Goal: Task Accomplishment & Management: Complete application form

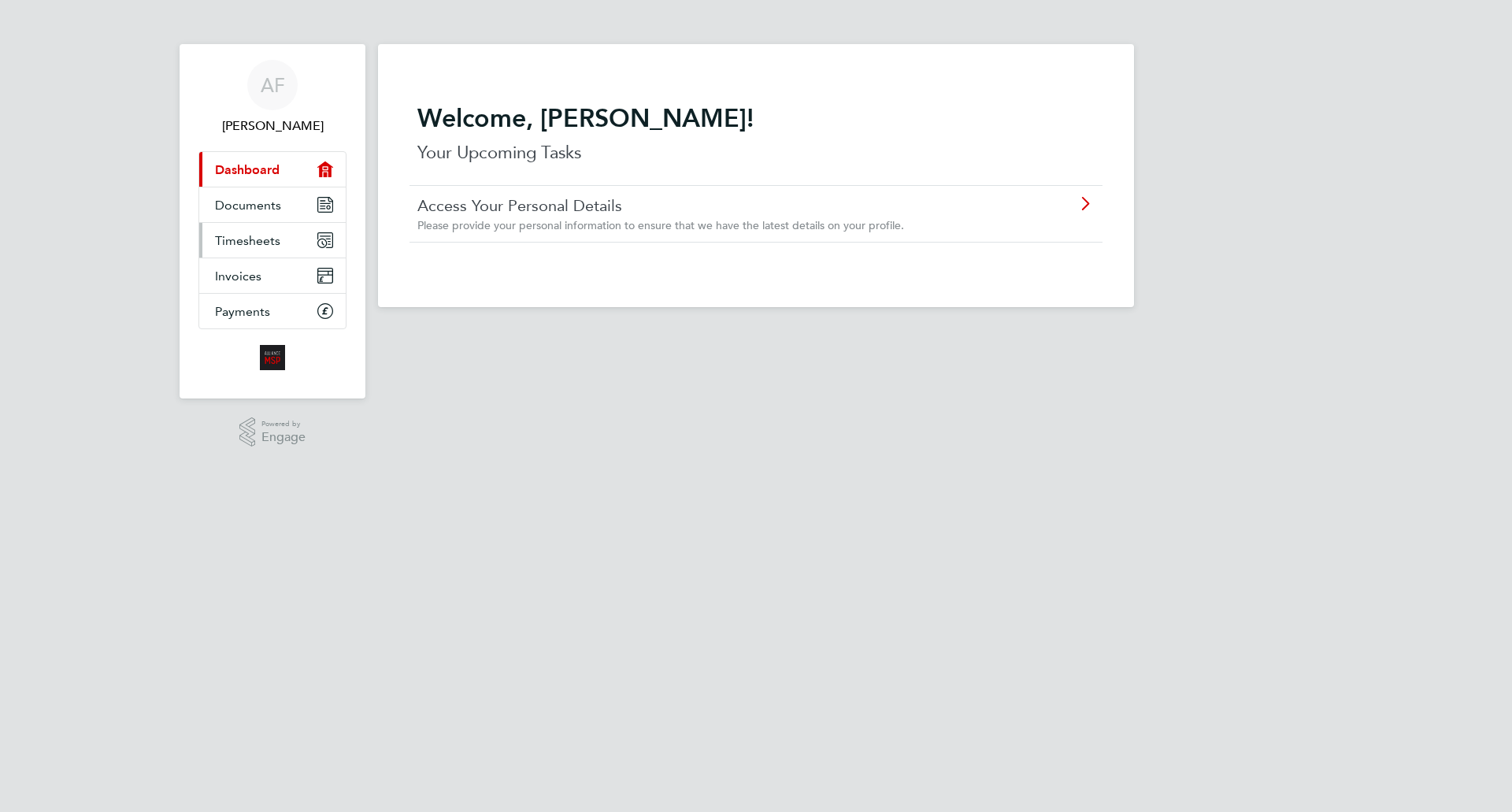
click at [236, 235] on span "Timesheets" at bounding box center [248, 240] width 66 height 15
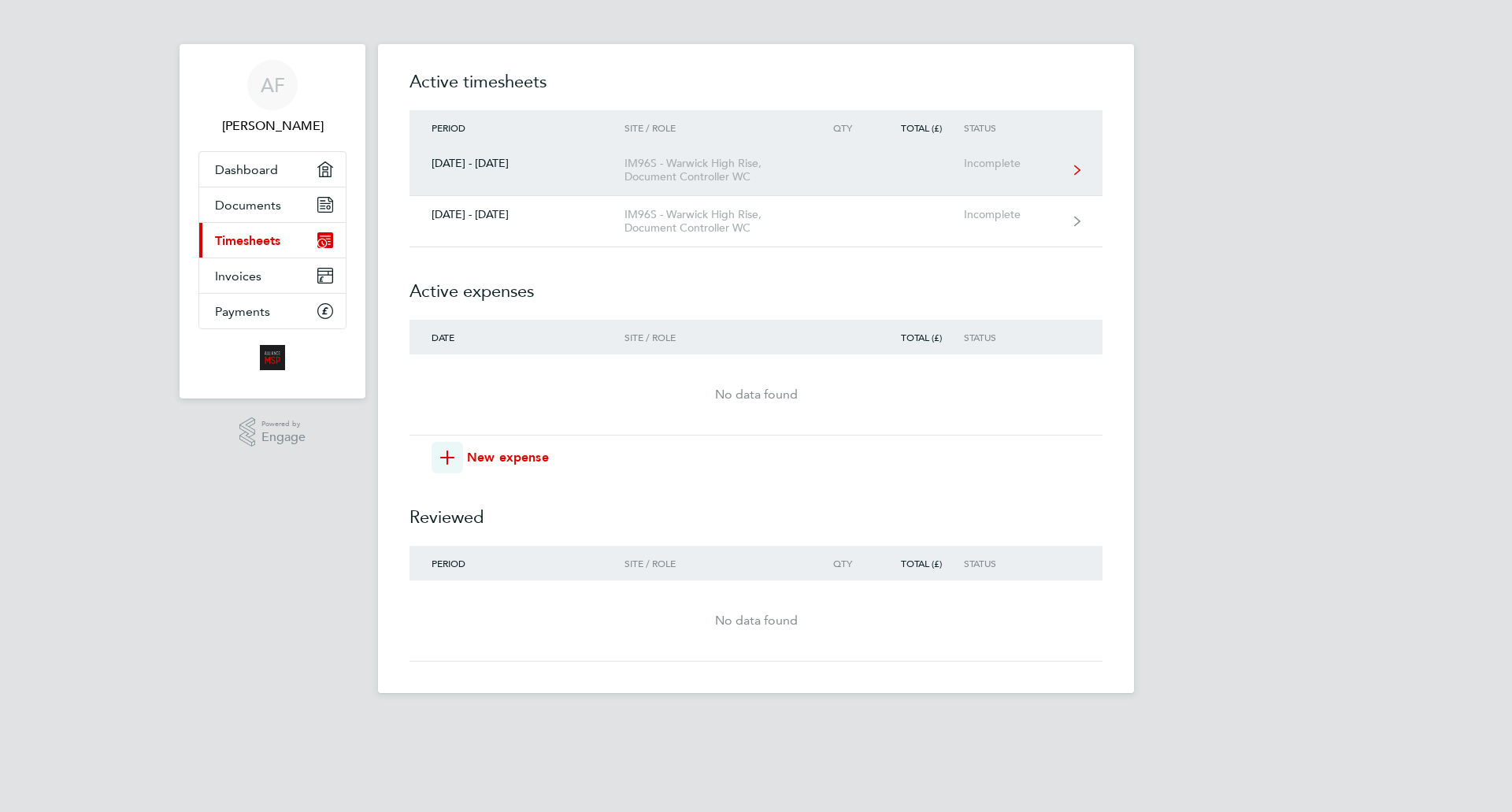
click at [986, 164] on div "Incomplete" at bounding box center [1012, 163] width 97 height 14
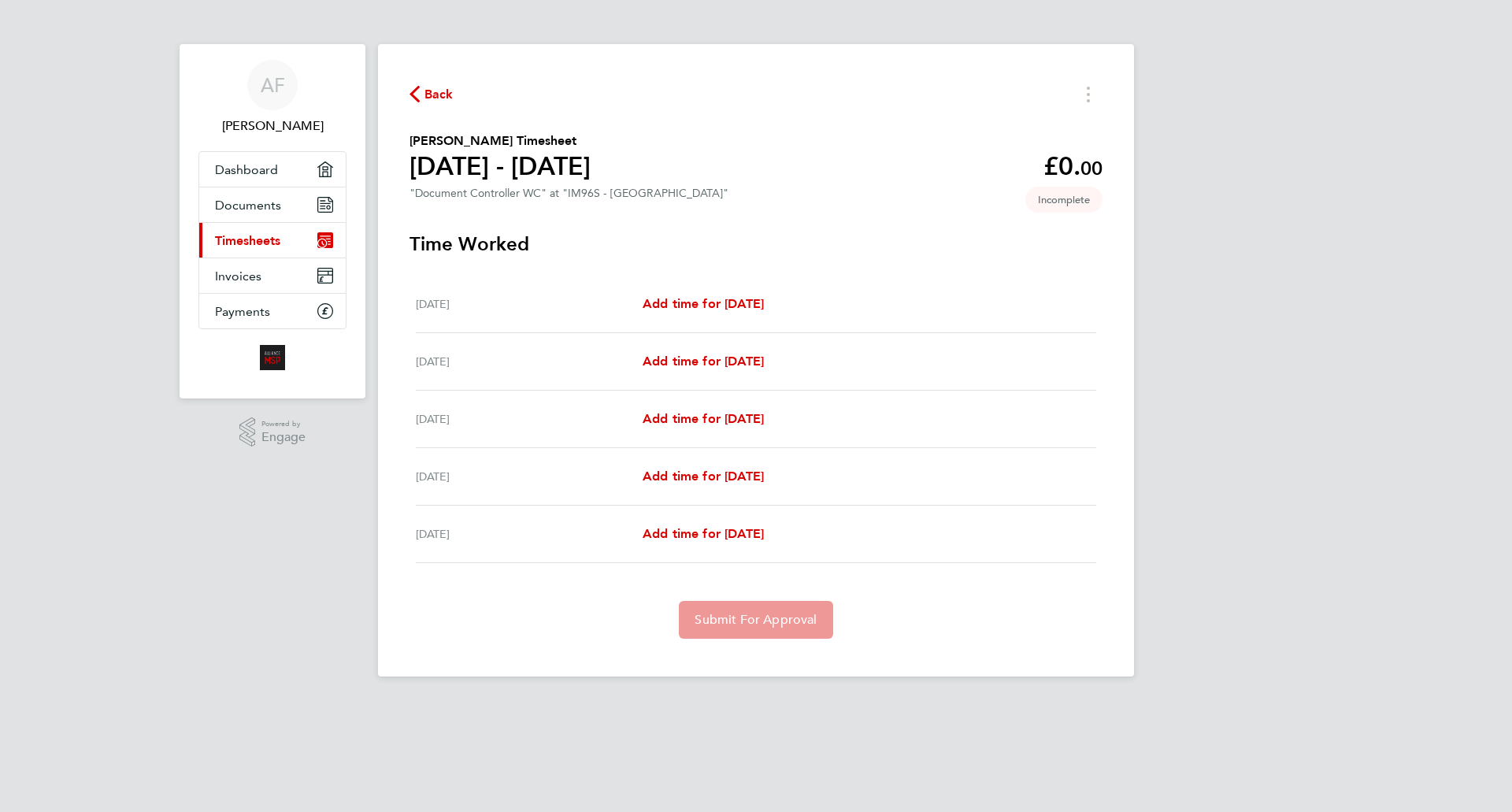
click at [806, 311] on div "Add time for [DATE] Add time for [DATE]" at bounding box center [869, 304] width 454 height 19
click at [682, 301] on span "Add time for [DATE]" at bounding box center [703, 304] width 121 height 15
select select "30"
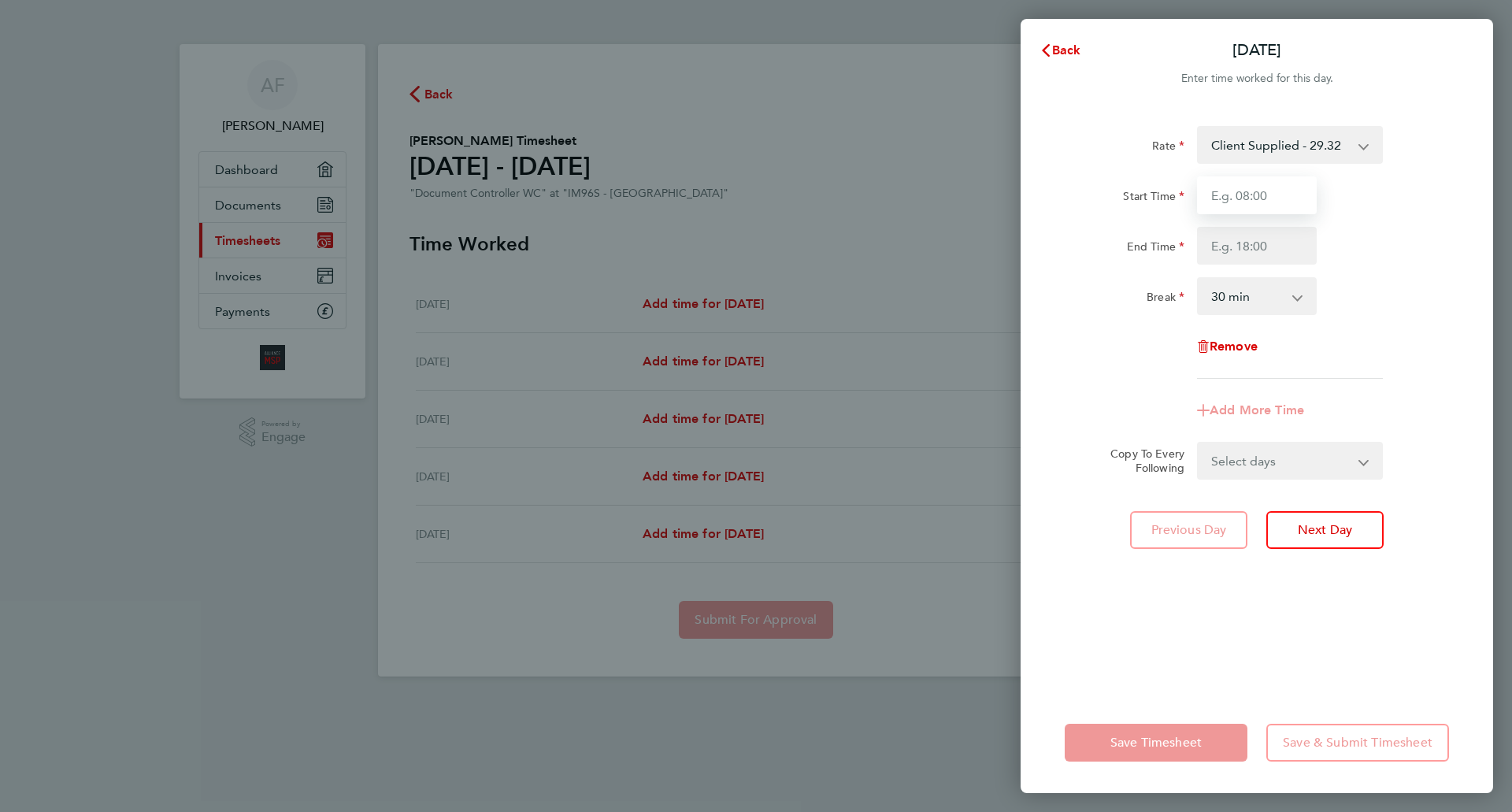
click at [1288, 192] on input "Start Time" at bounding box center [1257, 194] width 120 height 37
type input "08:15"
click at [1286, 248] on input "End Time" at bounding box center [1257, 245] width 120 height 37
type input "16:15"
click at [1298, 295] on app-icon-cross-button at bounding box center [1306, 297] width 19 height 35
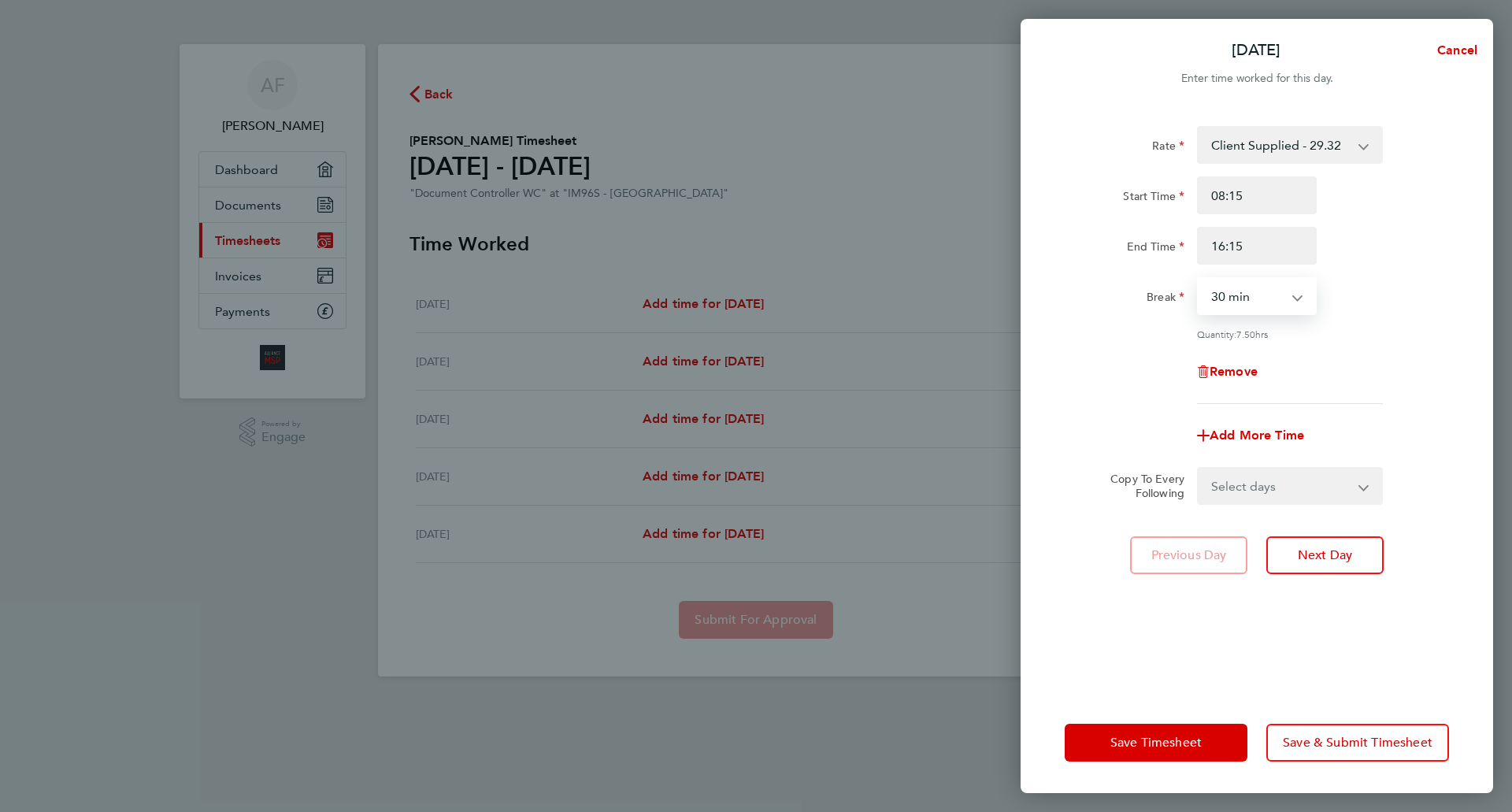
click at [1256, 296] on select "0 min 15 min 30 min 45 min 60 min 75 min 90 min" at bounding box center [1247, 297] width 98 height 35
select select "60"
click at [1199, 279] on select "0 min 15 min 30 min 45 min 60 min 75 min 90 min" at bounding box center [1247, 297] width 98 height 35
click at [1330, 561] on span "Next Day" at bounding box center [1325, 555] width 55 height 16
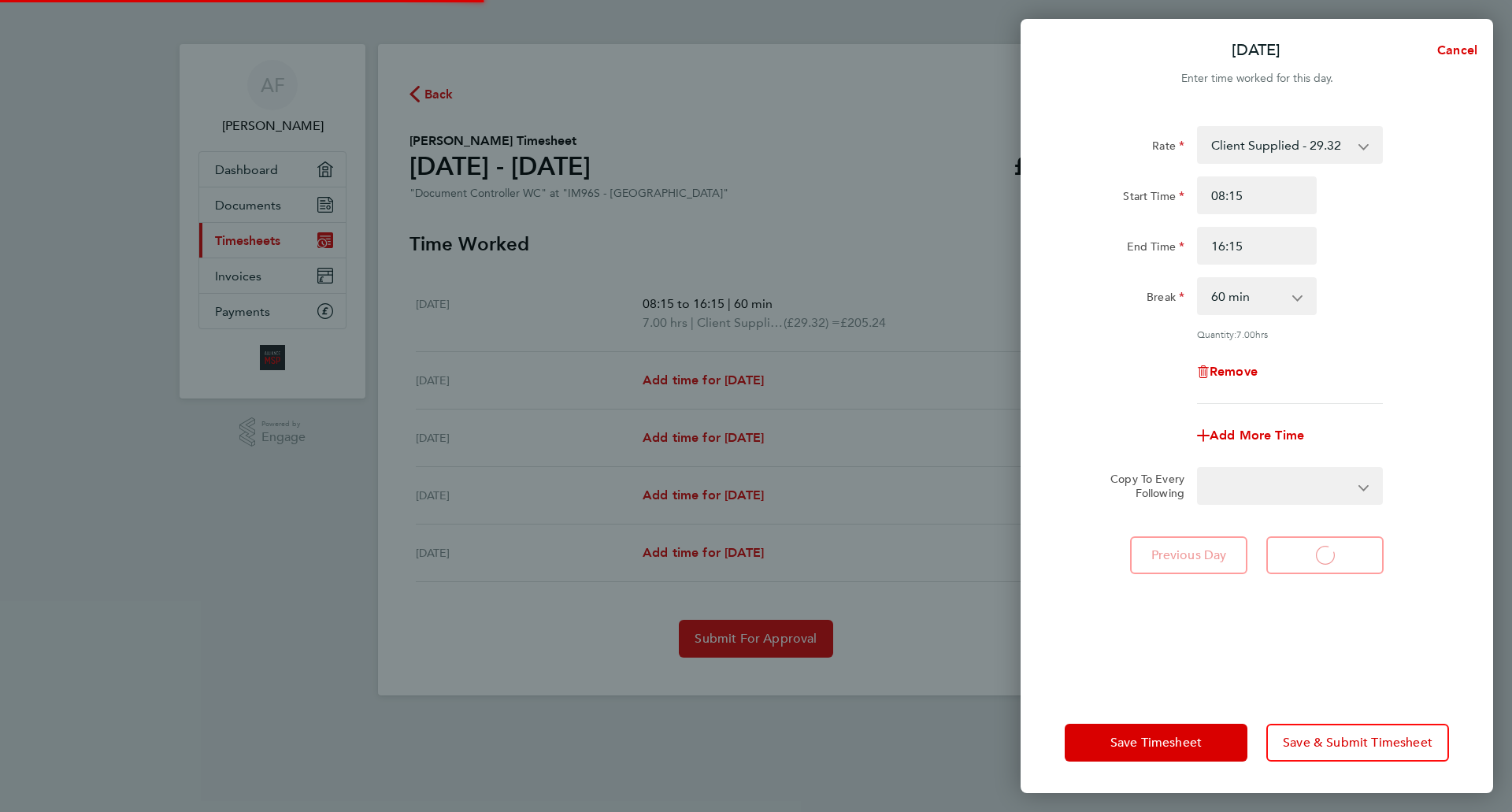
select select "30"
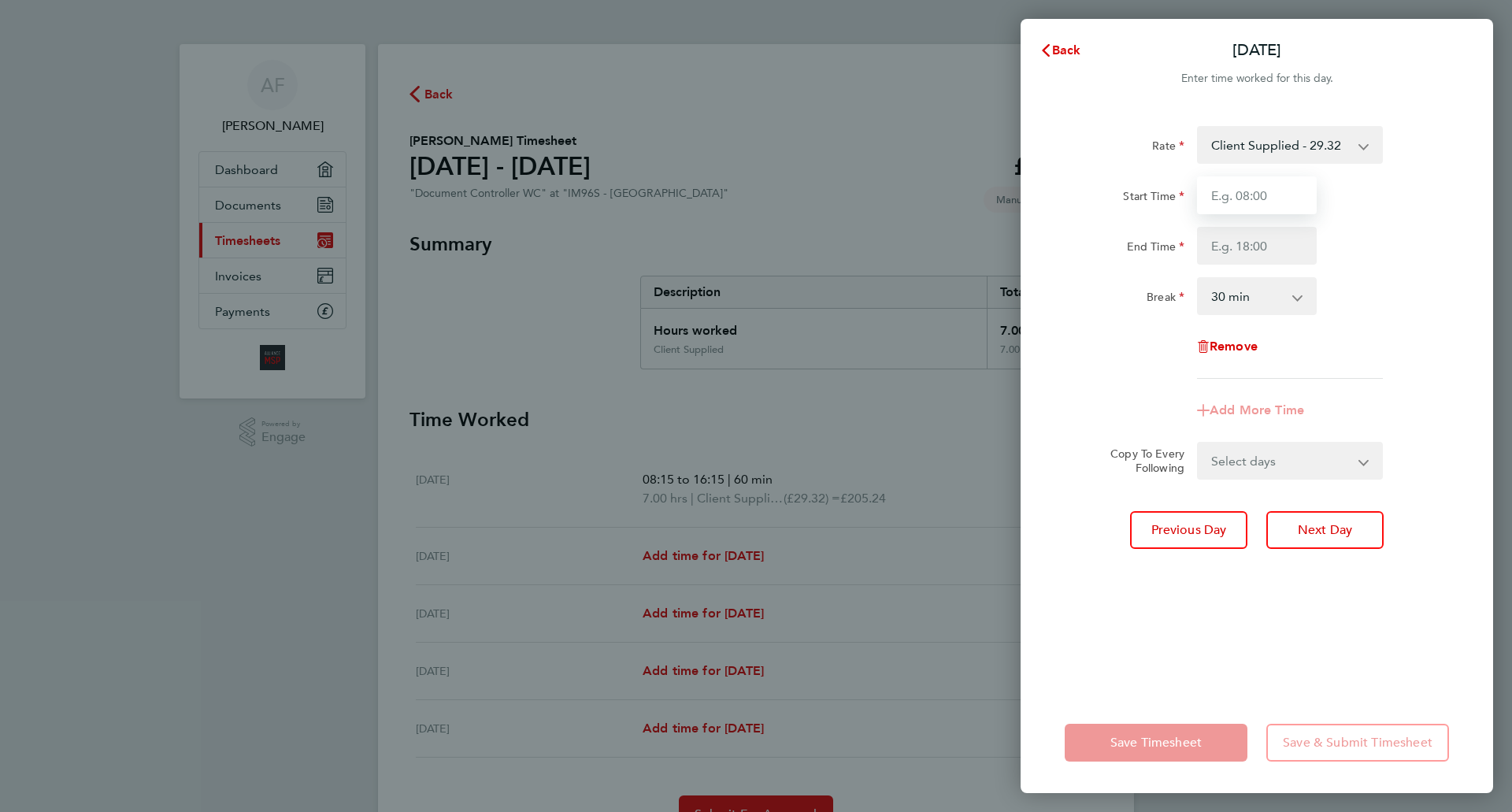
click at [1281, 194] on input "Start Time" at bounding box center [1257, 194] width 120 height 37
type input "08:00"
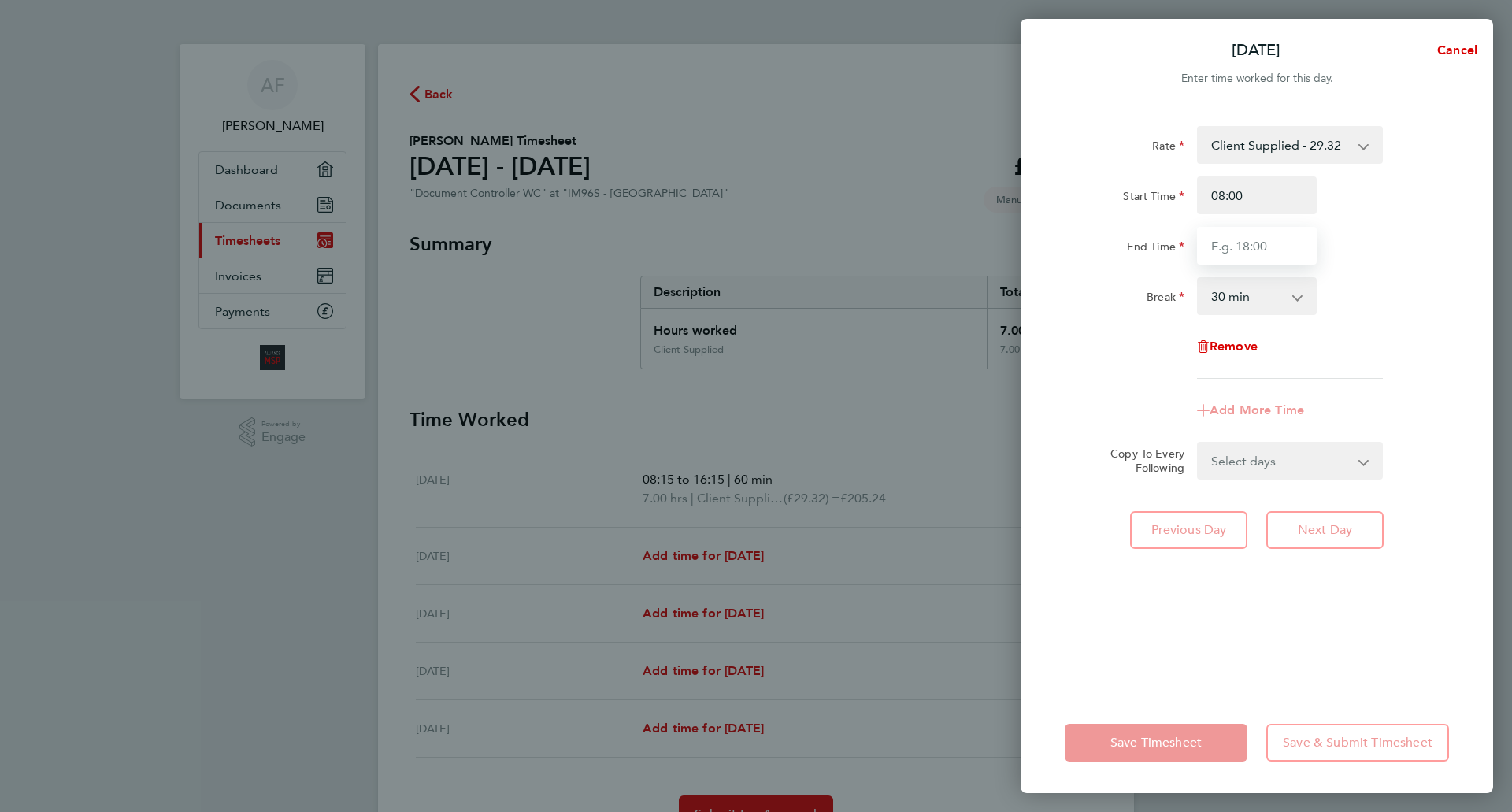
click at [1283, 247] on input "End Time" at bounding box center [1257, 245] width 120 height 37
type input "17:00"
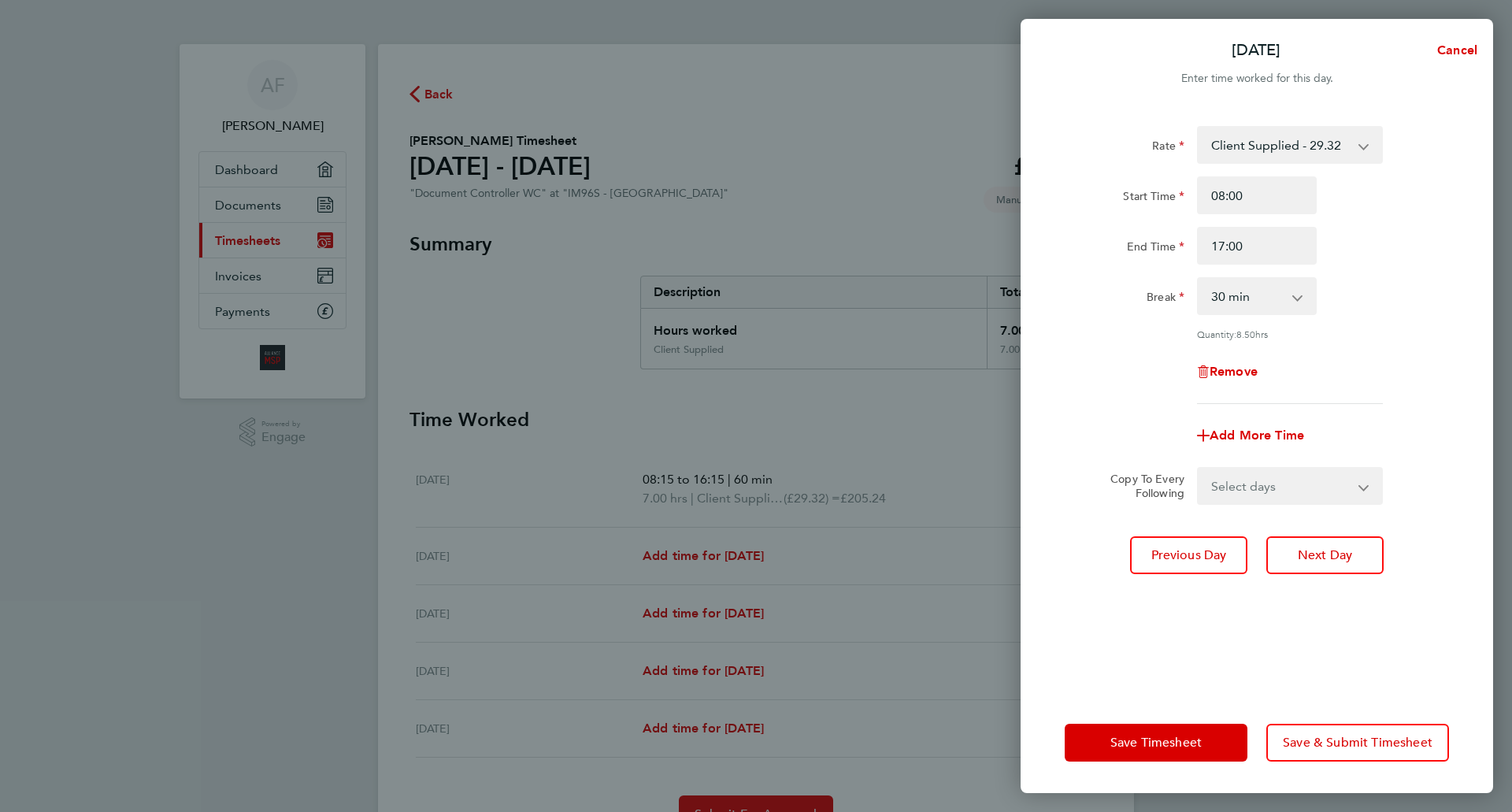
click at [1298, 302] on app-icon-cross-button at bounding box center [1306, 297] width 19 height 35
click at [1292, 297] on select "0 min 15 min 30 min 45 min 60 min 75 min 90 min" at bounding box center [1247, 297] width 98 height 35
select select "60"
click at [1199, 279] on select "0 min 15 min 30 min 45 min 60 min 75 min 90 min" at bounding box center [1247, 297] width 98 height 35
click at [1363, 490] on select "Select days Day [DATE] [DATE] [DATE]" at bounding box center [1281, 486] width 165 height 35
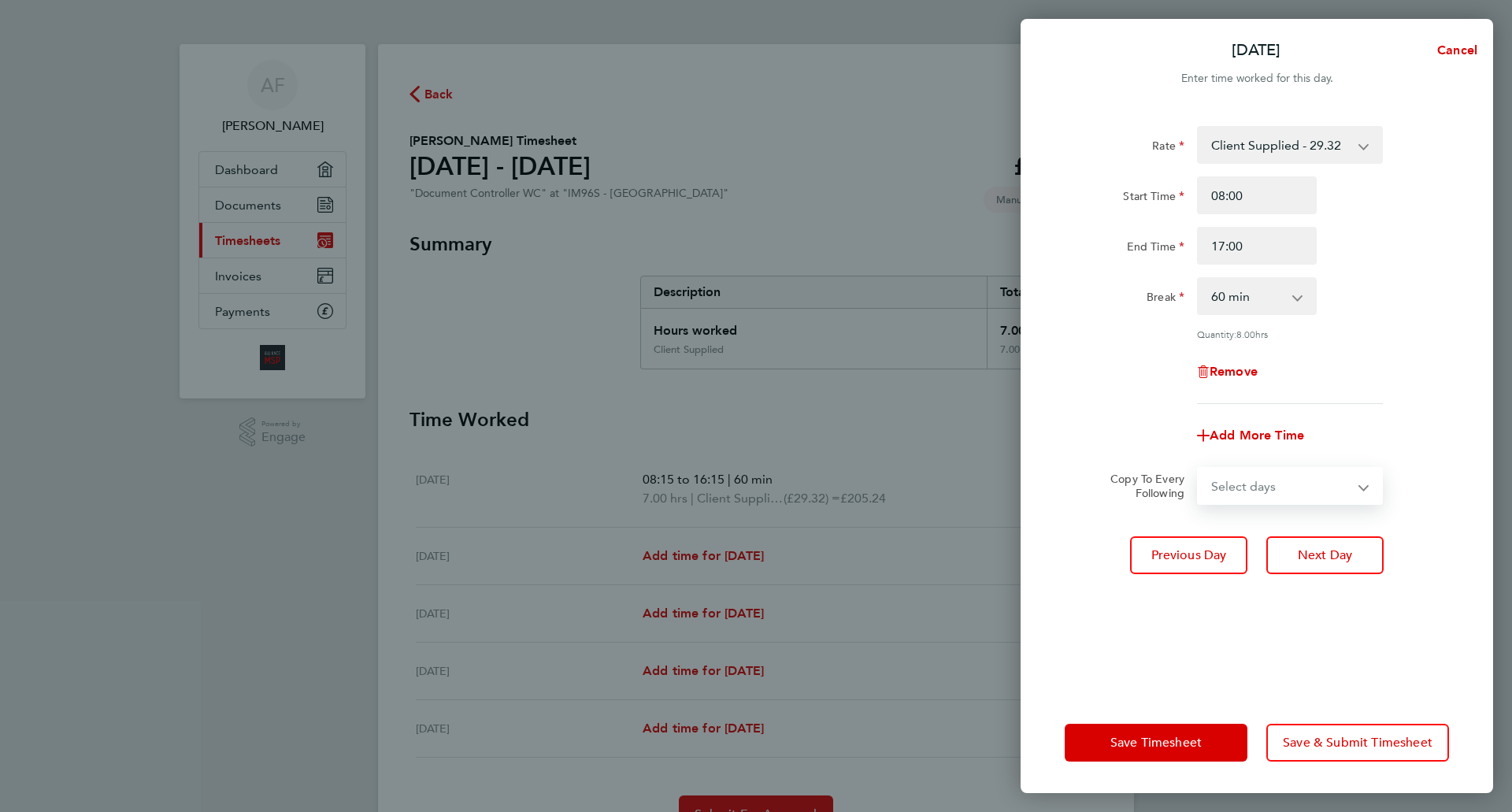
select select "DAY"
click at [1199, 469] on select "Select days Day [DATE] [DATE] [DATE]" at bounding box center [1281, 486] width 165 height 35
select select "[DATE]"
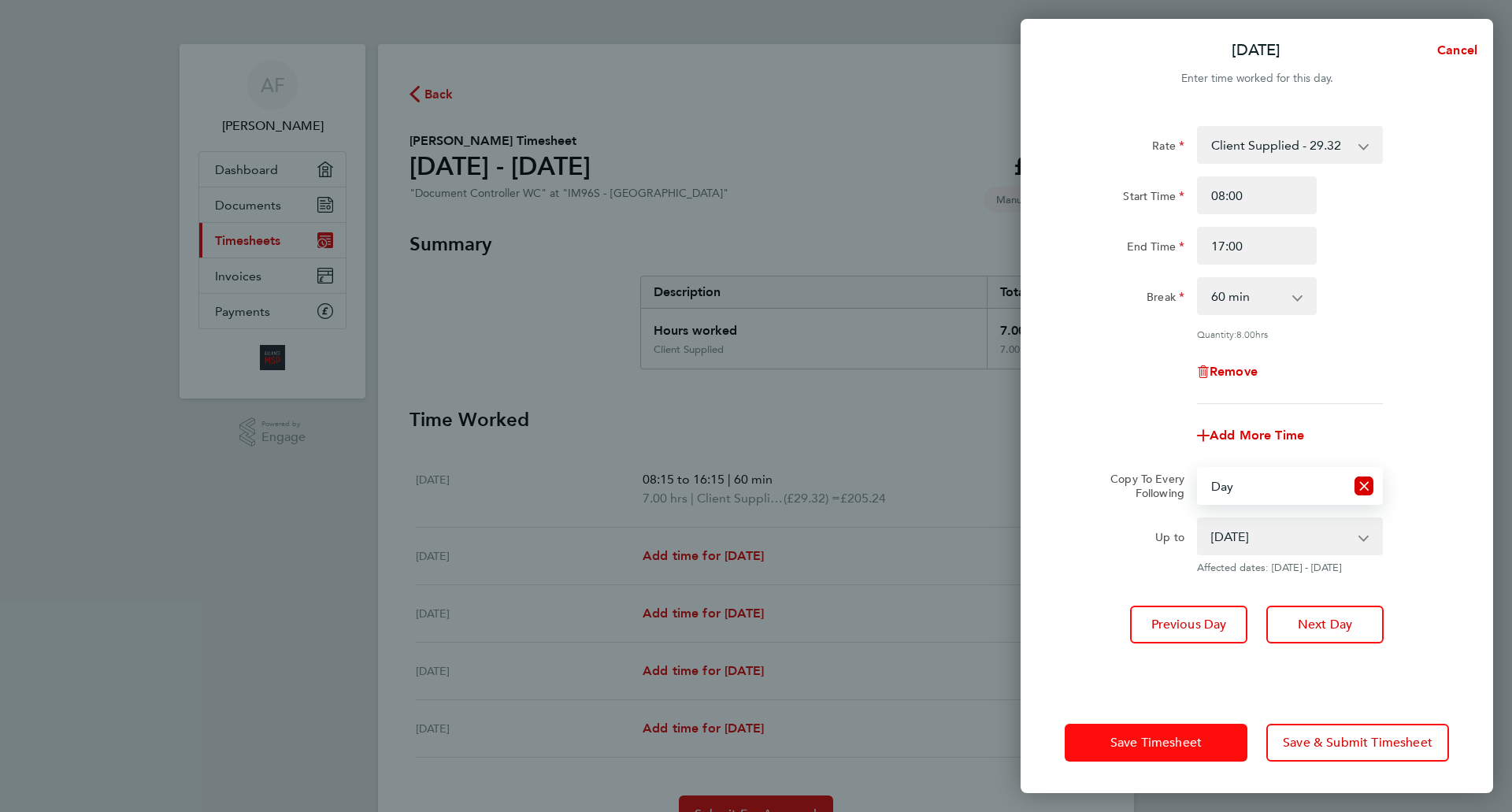
click at [1157, 740] on span "Save Timesheet" at bounding box center [1156, 742] width 91 height 16
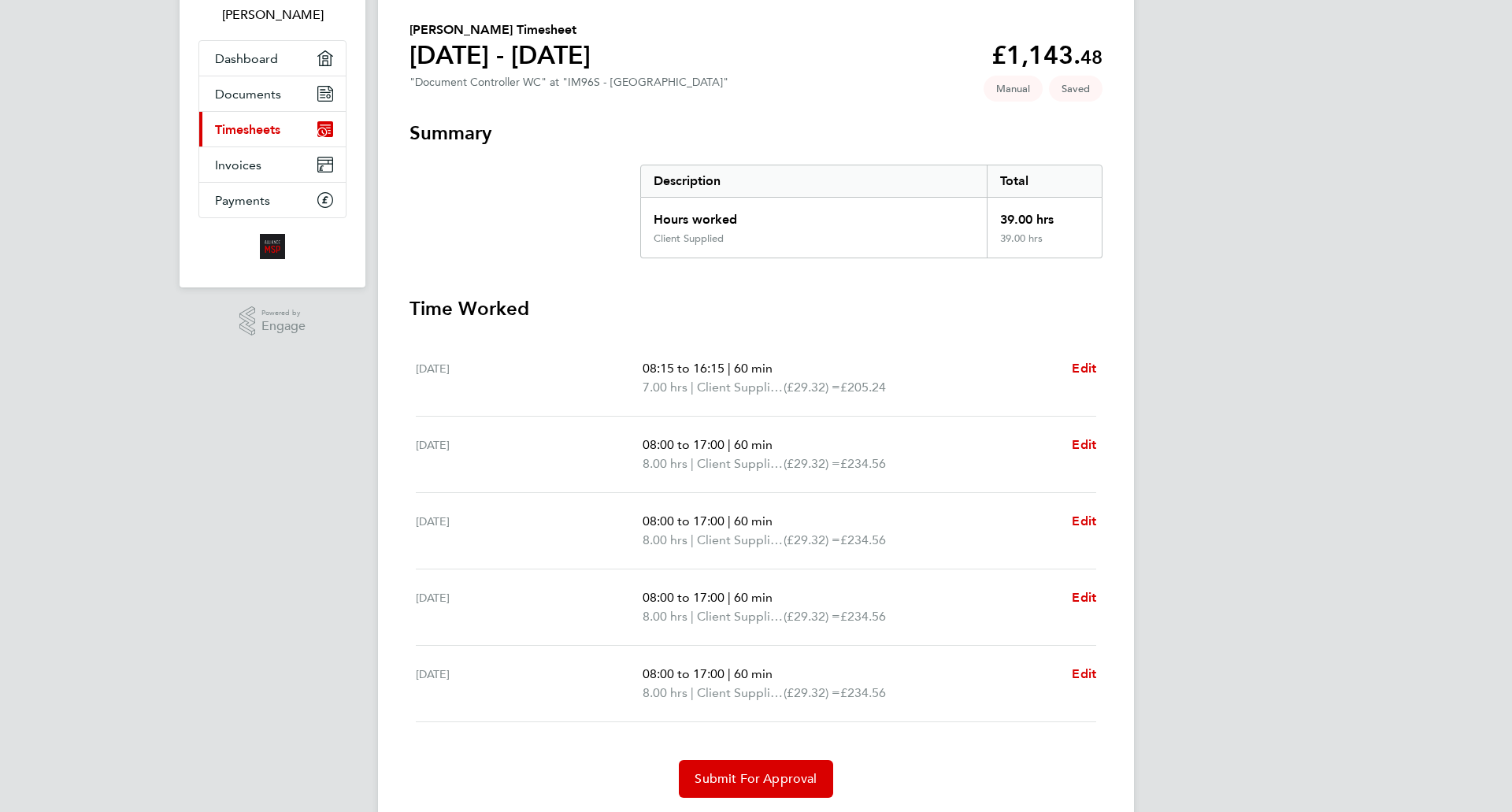
scroll to position [158, 0]
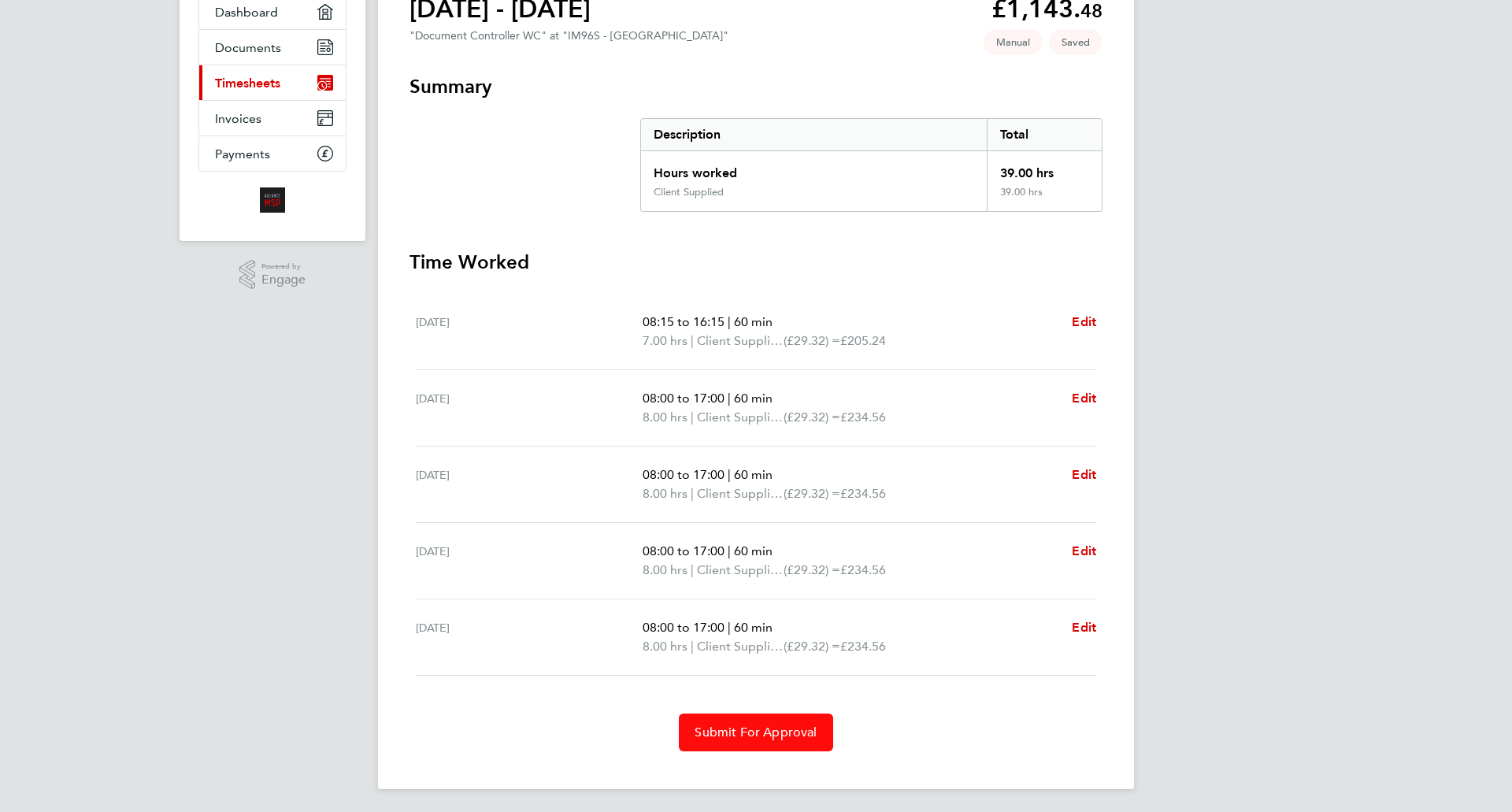
click at [735, 732] on span "Submit For Approval" at bounding box center [756, 732] width 122 height 16
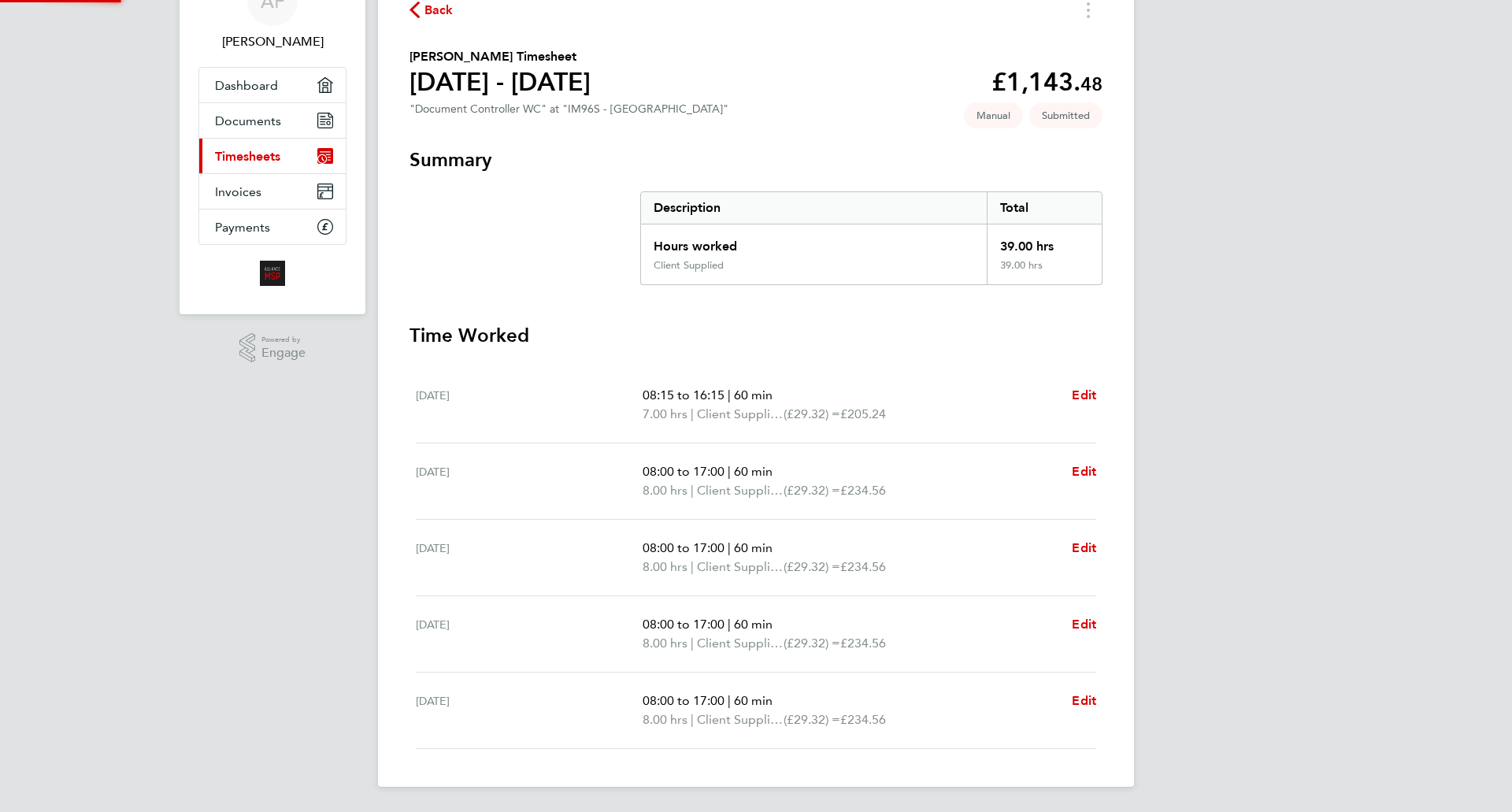
scroll to position [84, 0]
click at [249, 83] on span "Dashboard" at bounding box center [246, 85] width 63 height 15
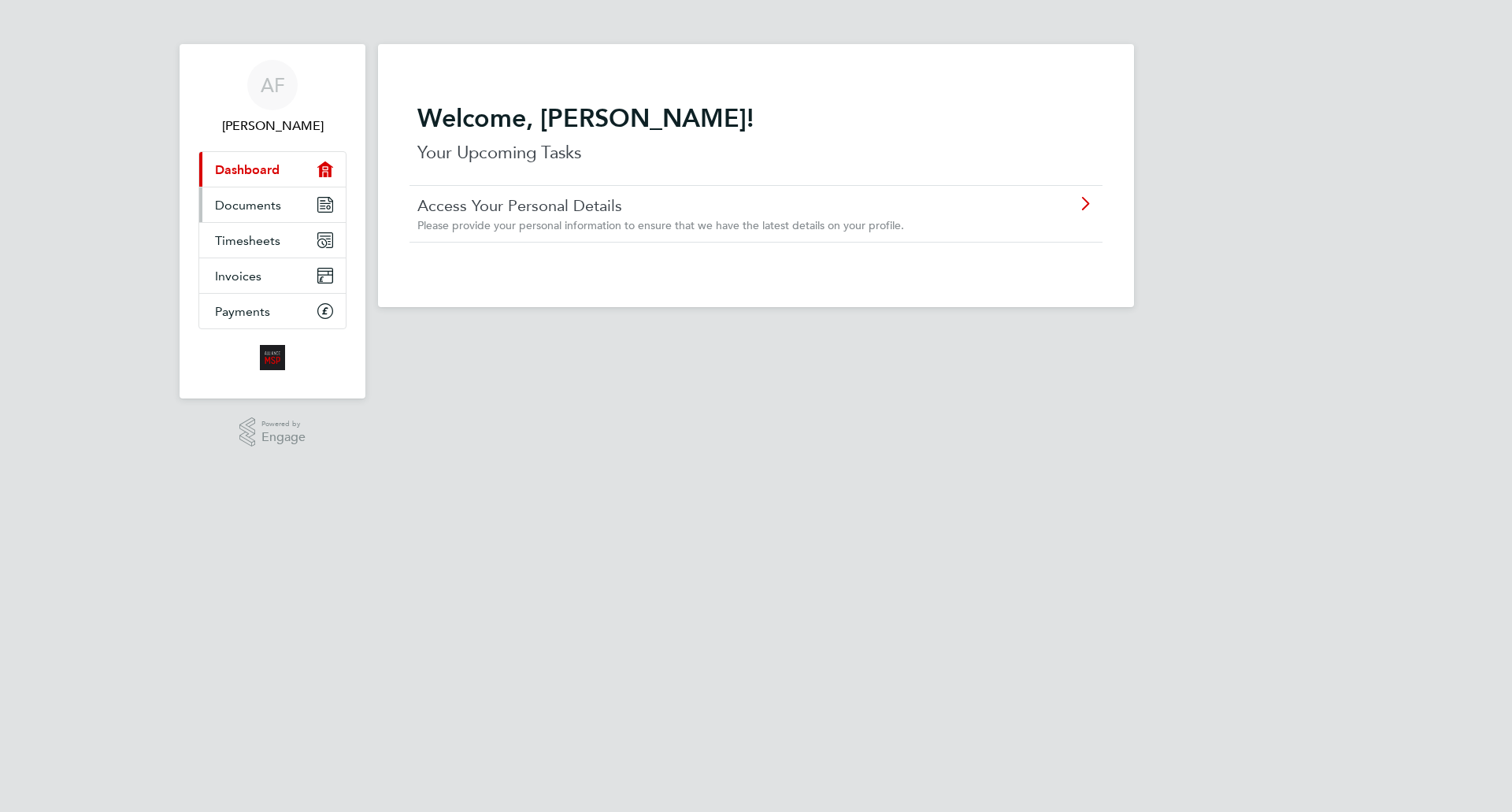
click at [266, 204] on span "Documents" at bounding box center [248, 205] width 67 height 15
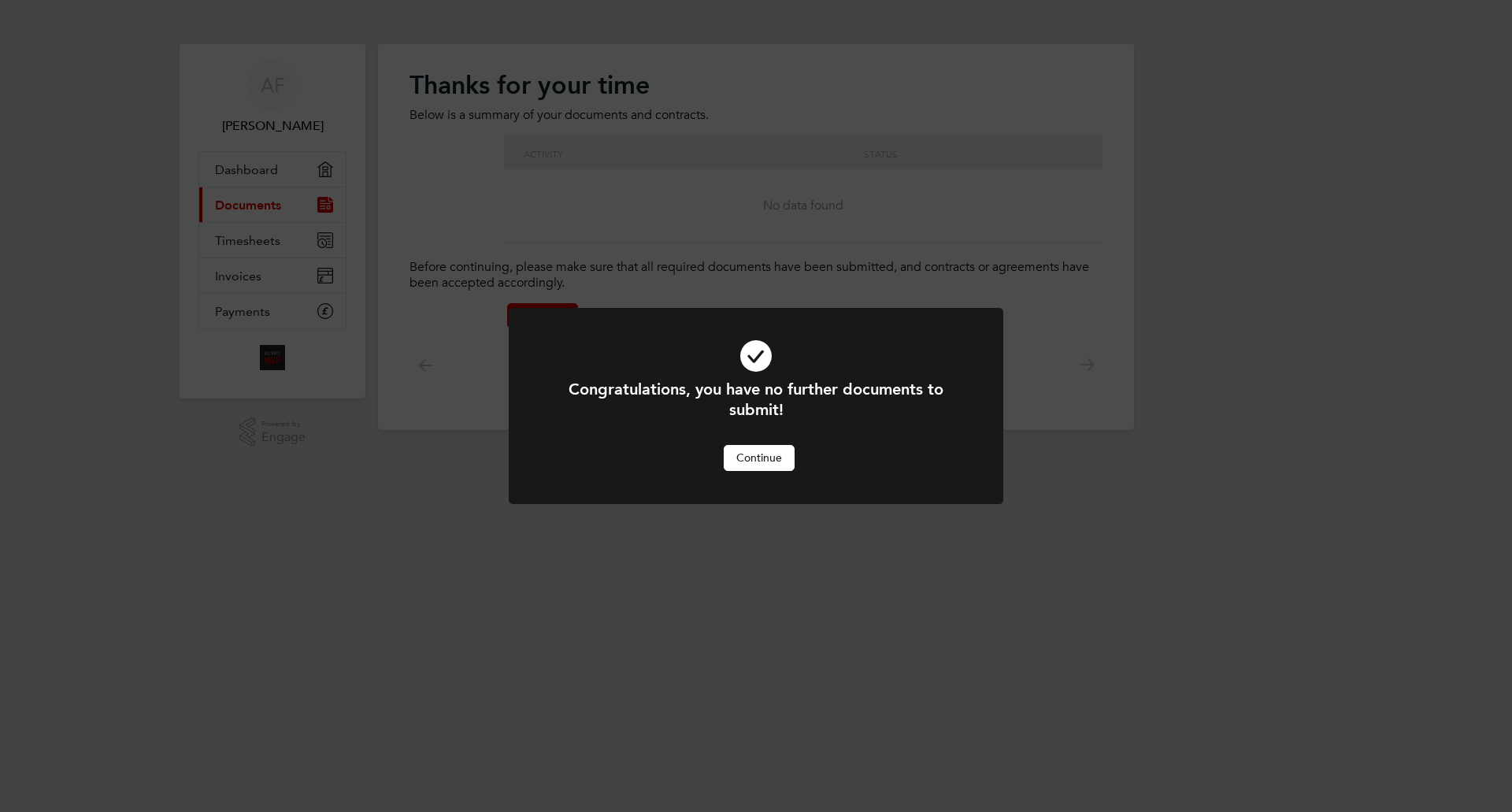
click at [770, 457] on button "Continue" at bounding box center [759, 458] width 71 height 26
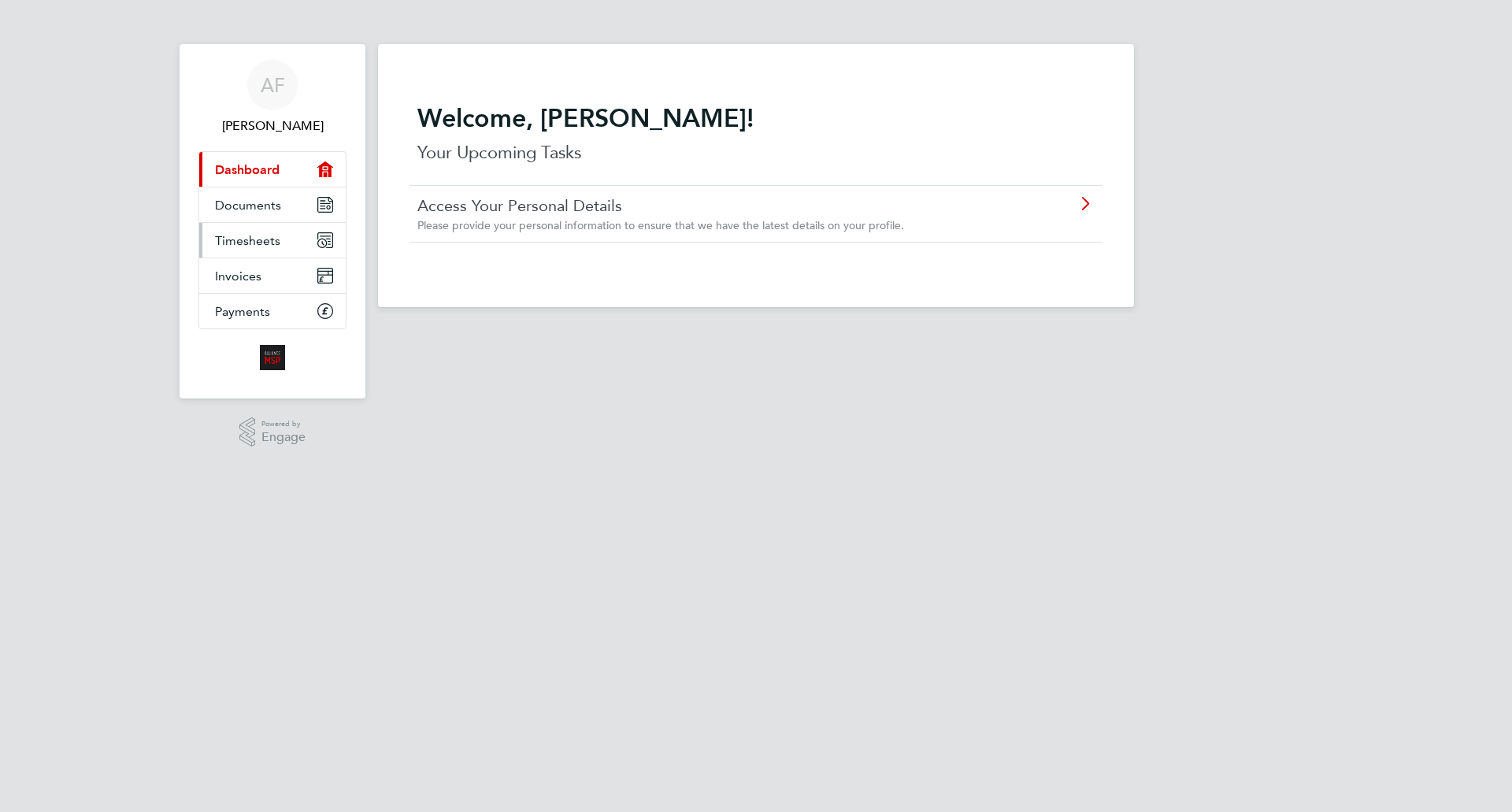
click at [262, 242] on span "Timesheets" at bounding box center [248, 240] width 66 height 15
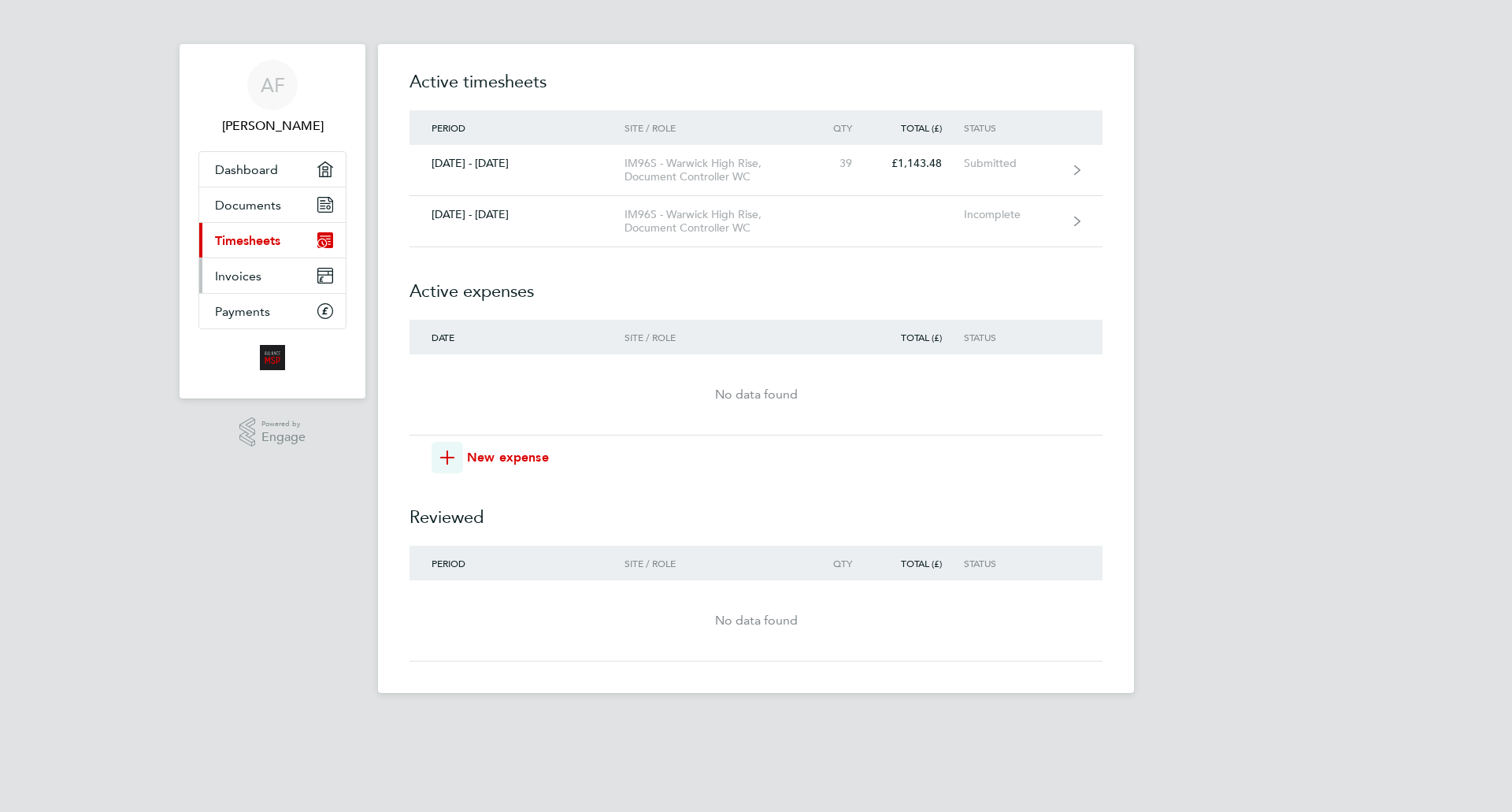
click at [248, 268] on span "Invoices" at bounding box center [238, 276] width 47 height 15
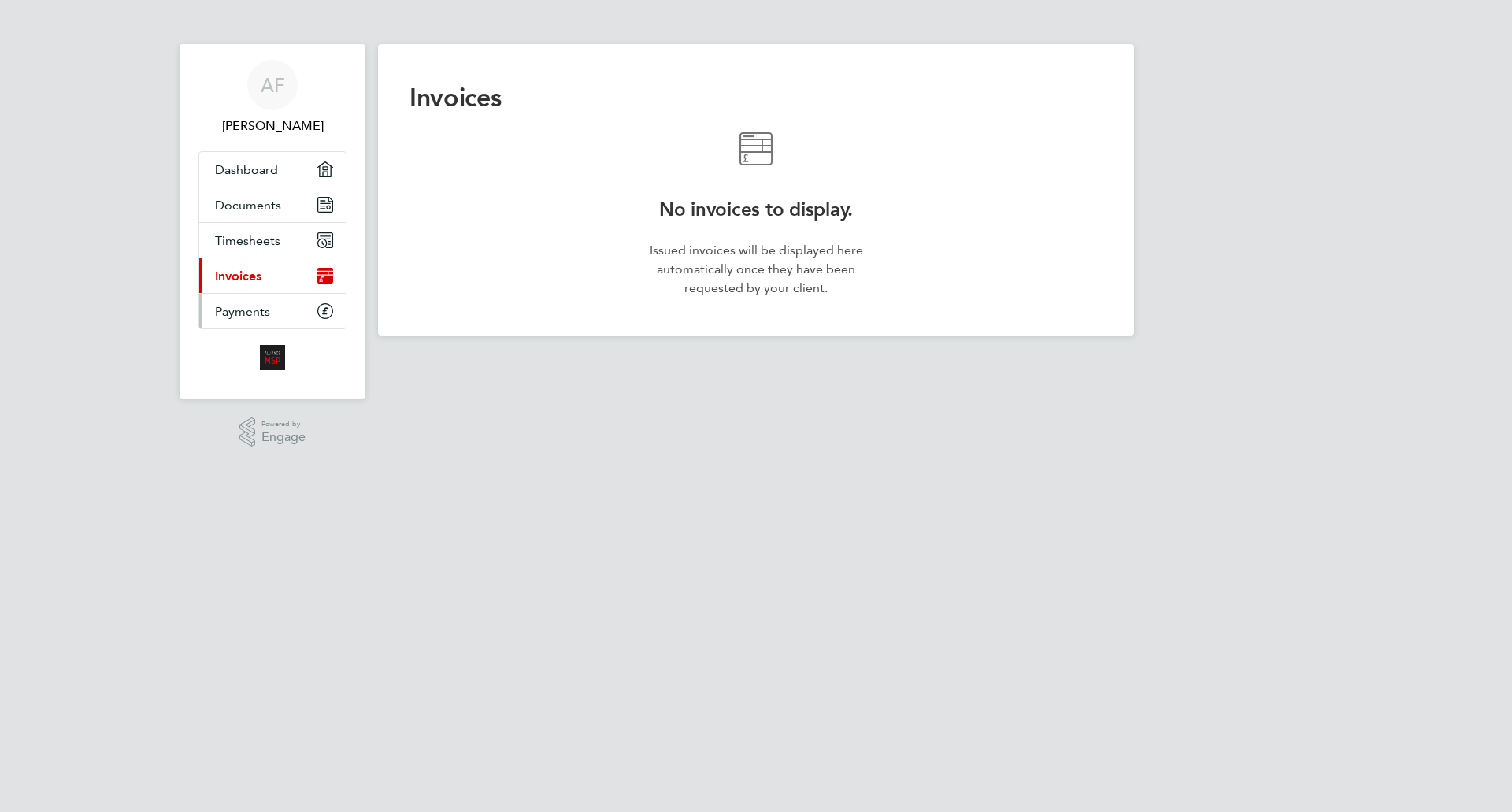
click at [238, 313] on span "Payments" at bounding box center [243, 311] width 55 height 15
click at [237, 168] on span "Dashboard" at bounding box center [246, 170] width 63 height 15
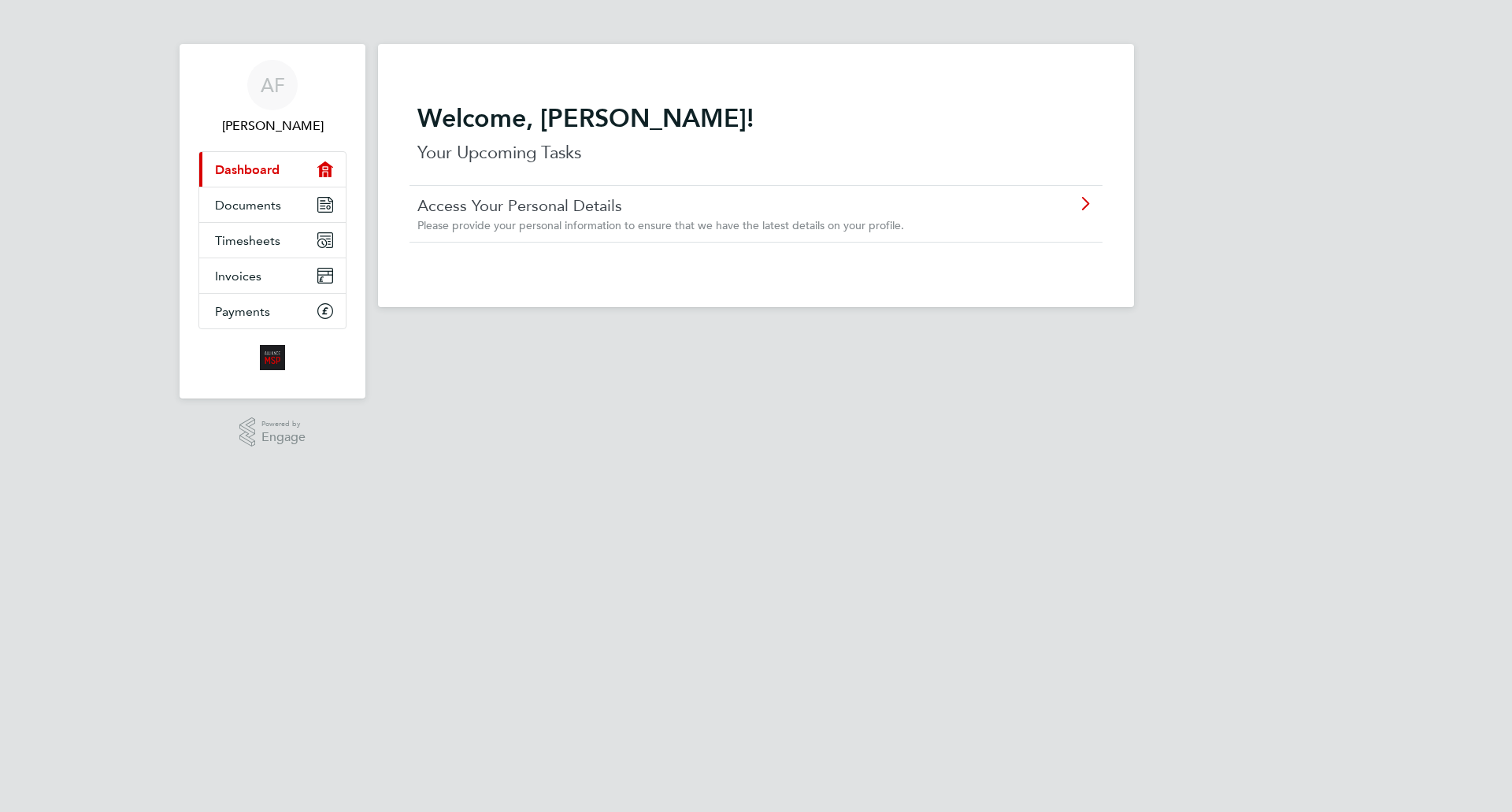
click at [667, 224] on span "Please provide your personal information to ensure that we have the latest deta…" at bounding box center [660, 225] width 486 height 15
